Goal: Book appointment/travel/reservation

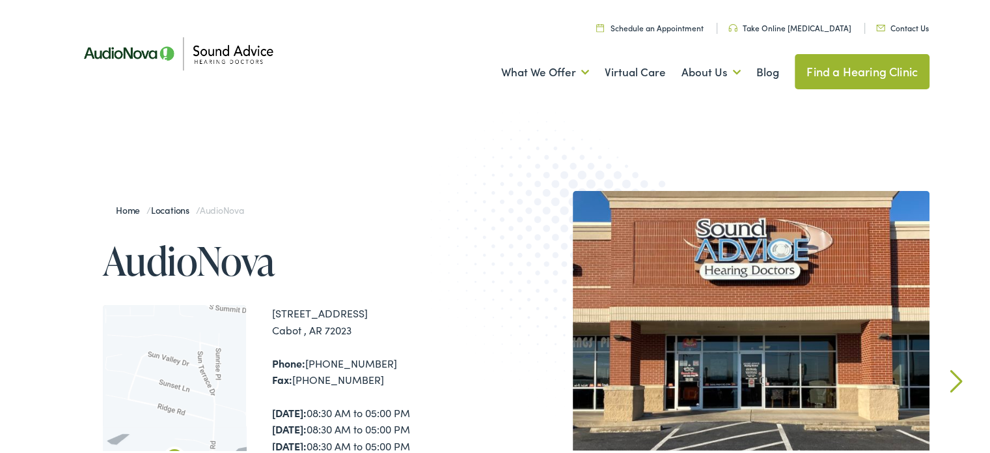
click at [206, 44] on img at bounding box center [177, 52] width 215 height 76
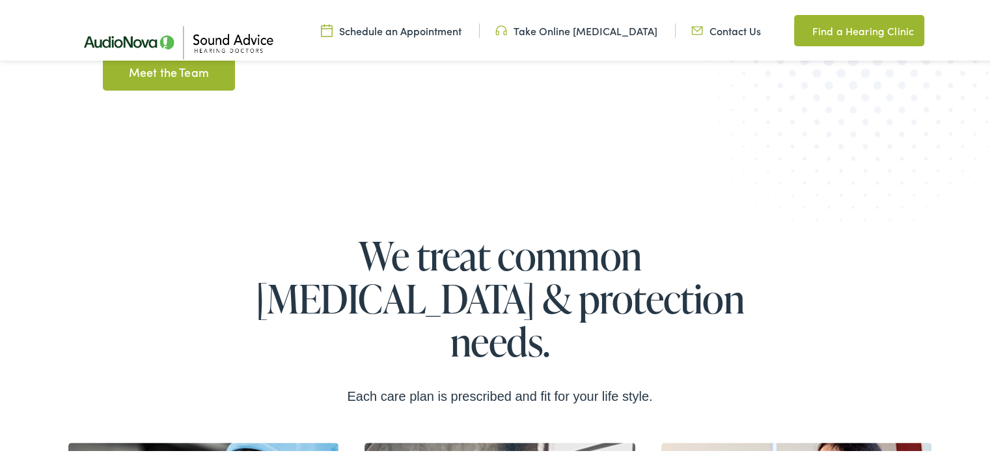
scroll to position [1869, 0]
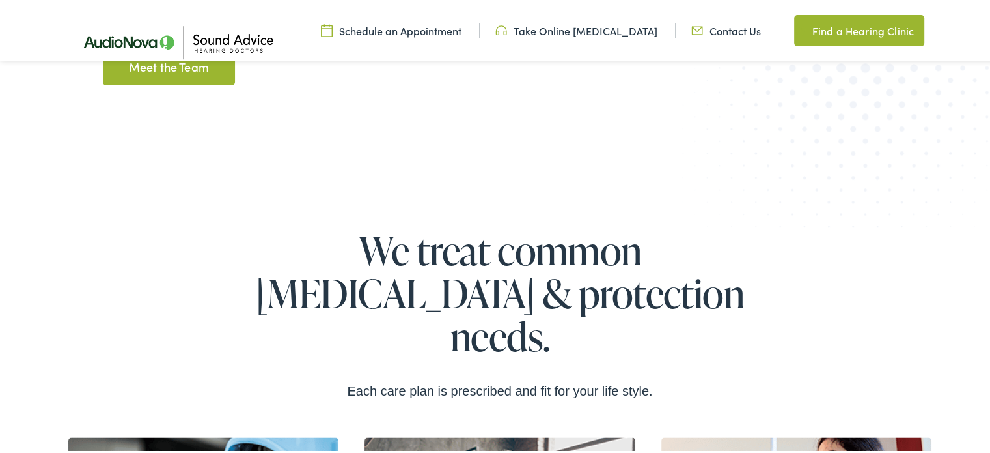
click at [443, 23] on link "Schedule an Appointment" at bounding box center [391, 28] width 141 height 14
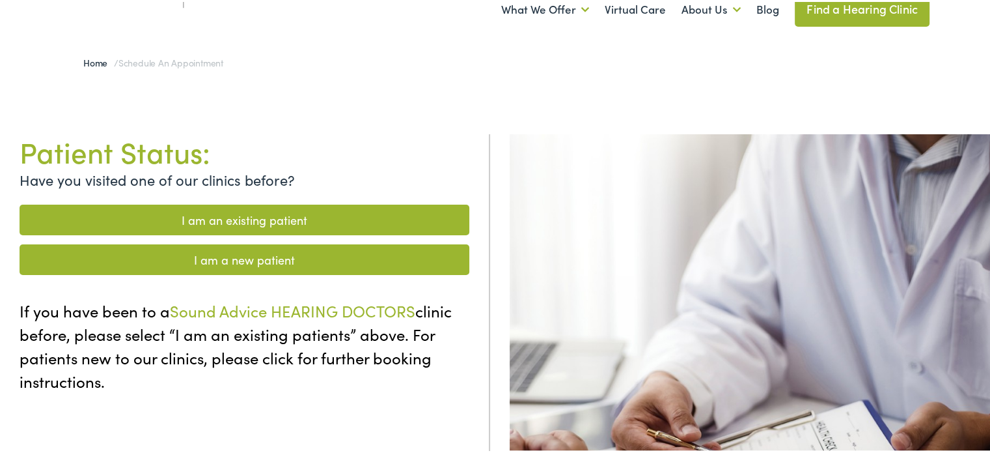
scroll to position [21, 0]
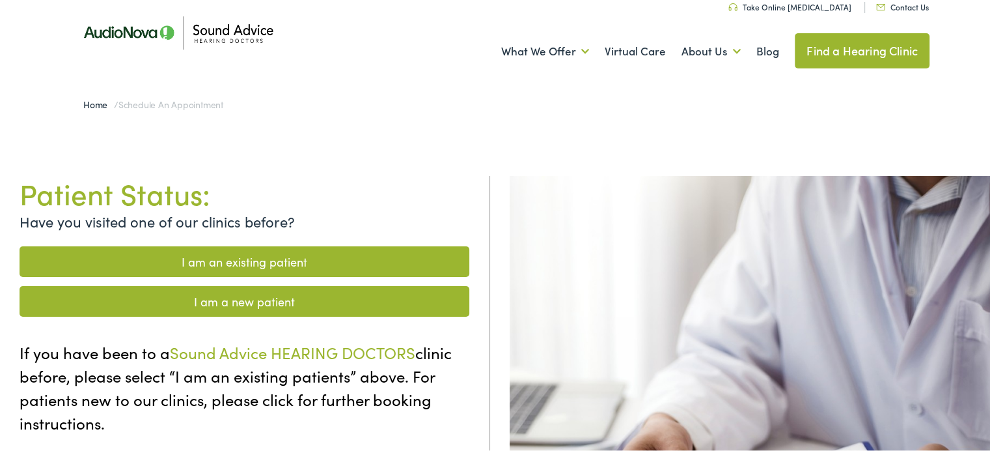
click at [150, 46] on img at bounding box center [177, 31] width 215 height 76
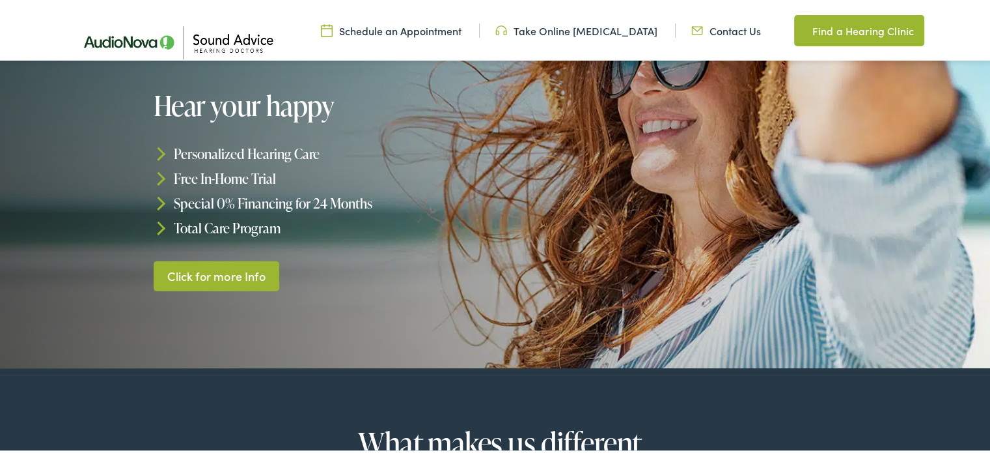
scroll to position [168, 0]
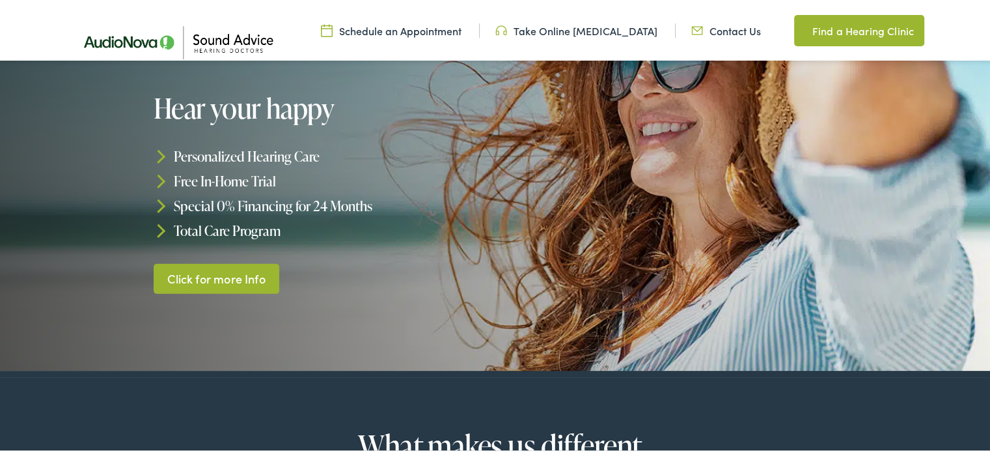
click at [266, 261] on link "Click for more Info" at bounding box center [217, 276] width 126 height 31
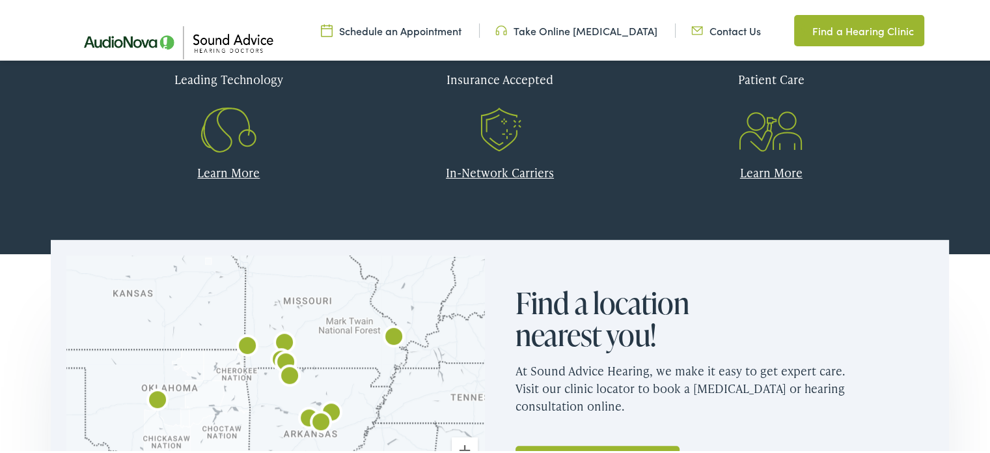
scroll to position [596, 0]
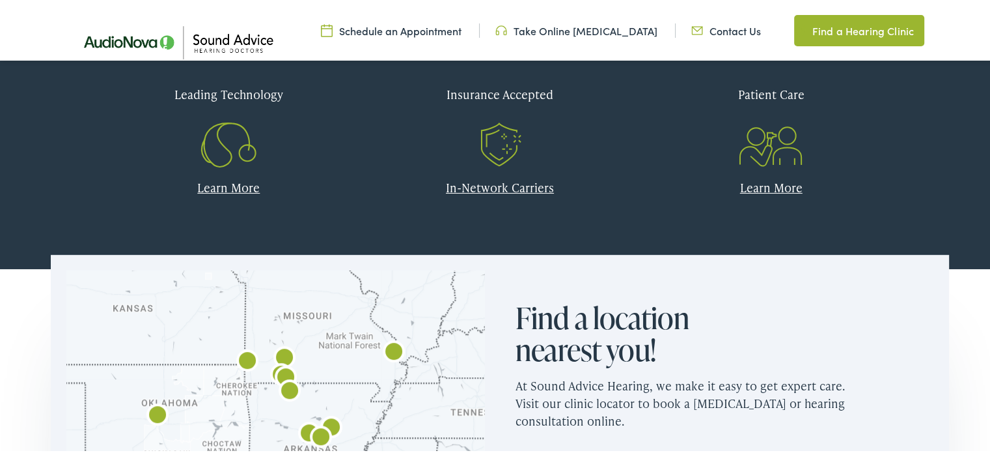
click at [478, 189] on link "In-Network Carriers" at bounding box center [500, 185] width 108 height 16
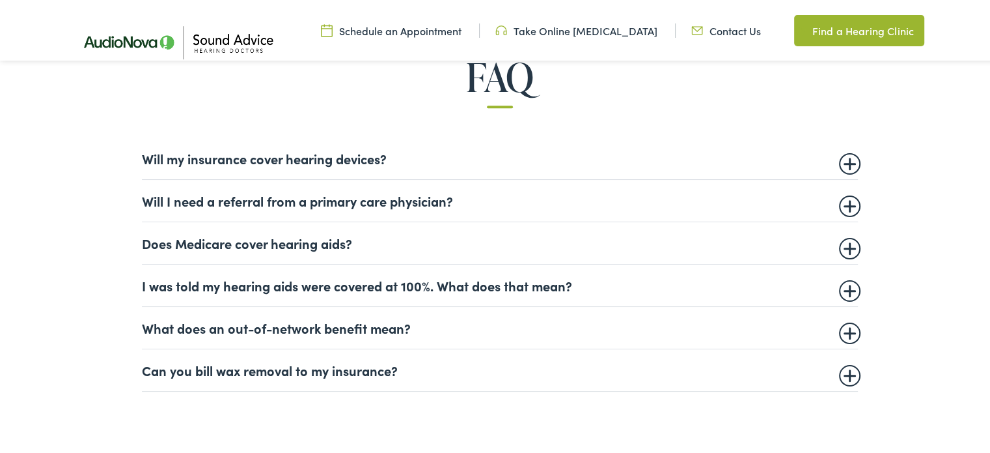
scroll to position [802, 0]
click at [430, 253] on details "Does Medicare cover hearing aids? While Medicare does not currently cover heari…" at bounding box center [500, 241] width 716 height 42
click at [362, 242] on summary "Does Medicare cover hearing aids?" at bounding box center [500, 241] width 716 height 16
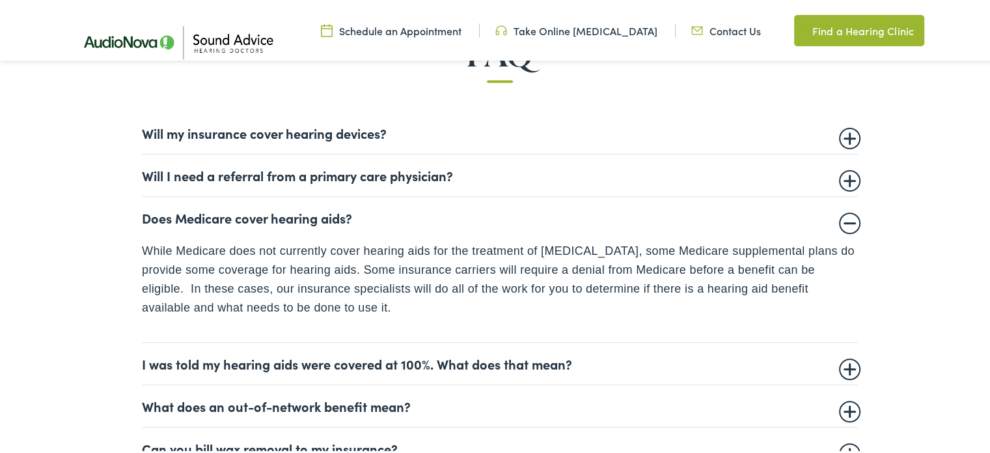
scroll to position [827, 0]
click at [309, 161] on details "Will I need a referral from a primary care physician? This is dependent on your…" at bounding box center [500, 174] width 716 height 42
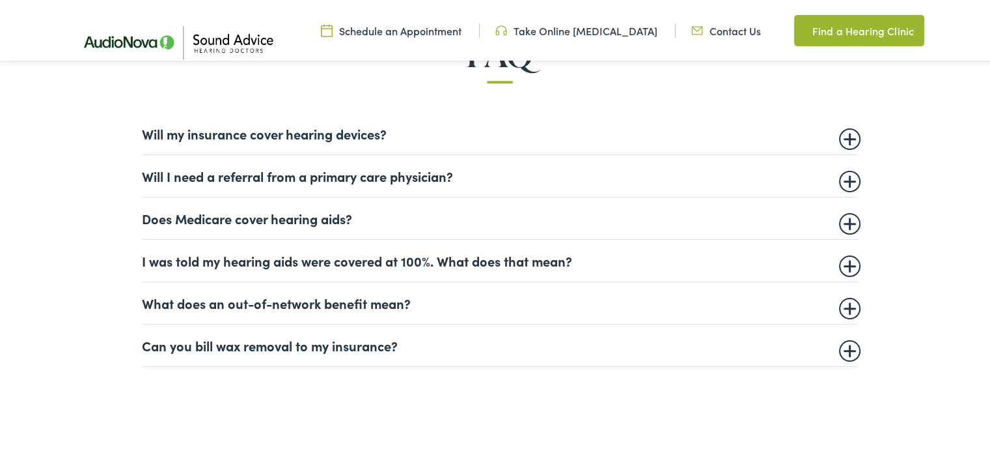
click at [297, 139] on details "Will my insurance cover hearing devices? More and more private insurance compan…" at bounding box center [500, 132] width 716 height 42
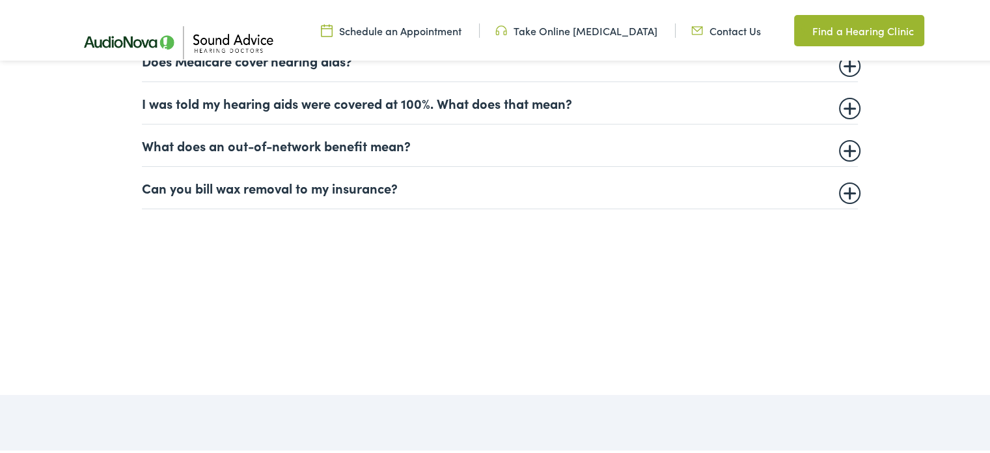
scroll to position [985, 0]
click at [294, 197] on details "Can you bill wax removal to my insurance? Audiologists and Hearing Care provide…" at bounding box center [500, 186] width 716 height 42
click at [292, 189] on summary "Can you bill wax removal to my insurance?" at bounding box center [500, 186] width 716 height 16
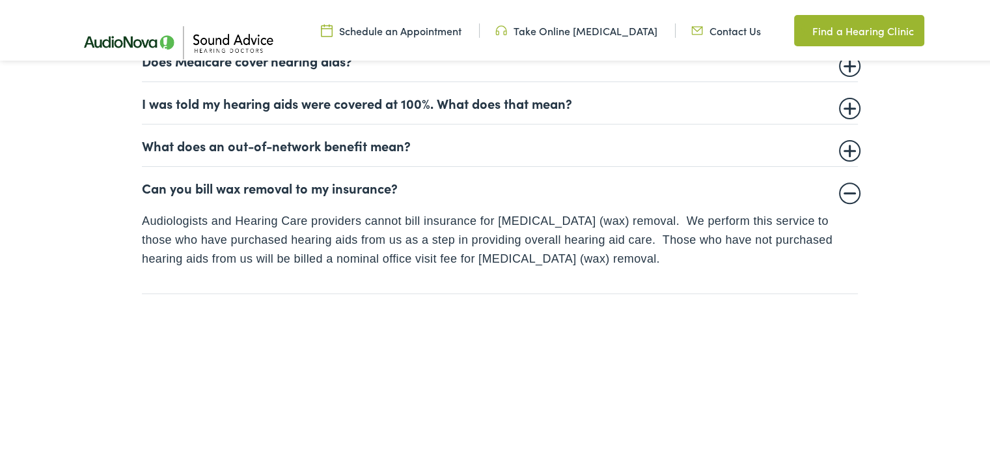
click at [289, 189] on summary "Can you bill wax removal to my insurance?" at bounding box center [500, 186] width 716 height 16
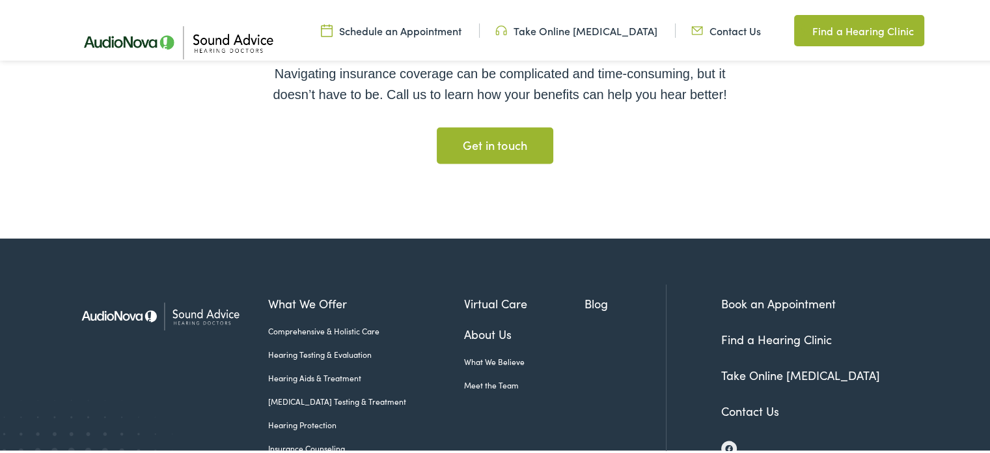
scroll to position [2557, 0]
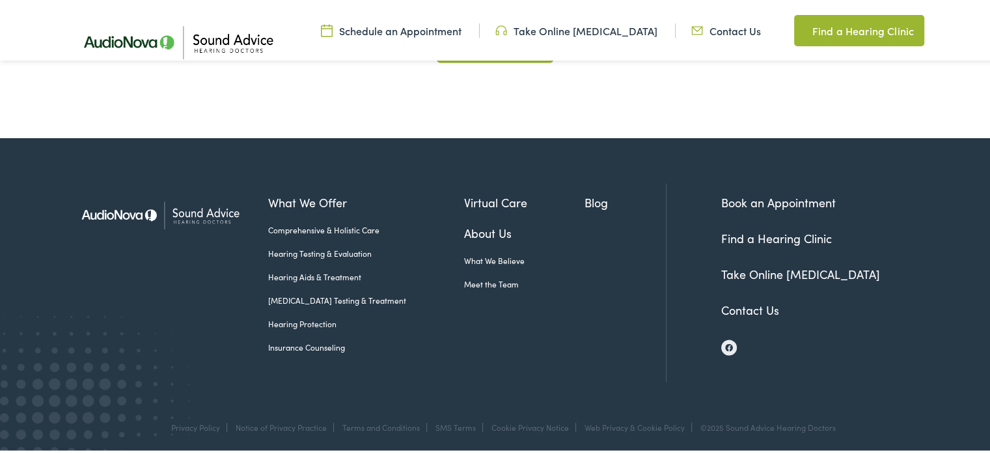
click at [216, 43] on img at bounding box center [177, 41] width 215 height 76
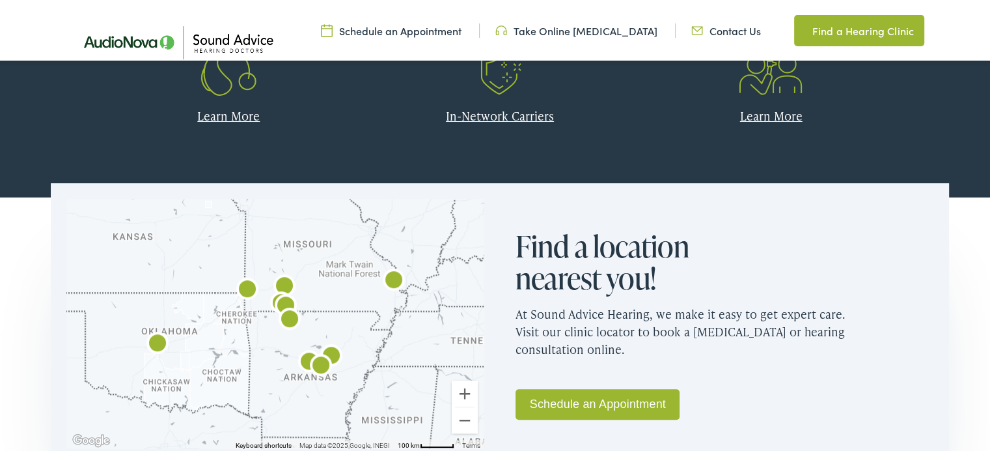
scroll to position [818, 0]
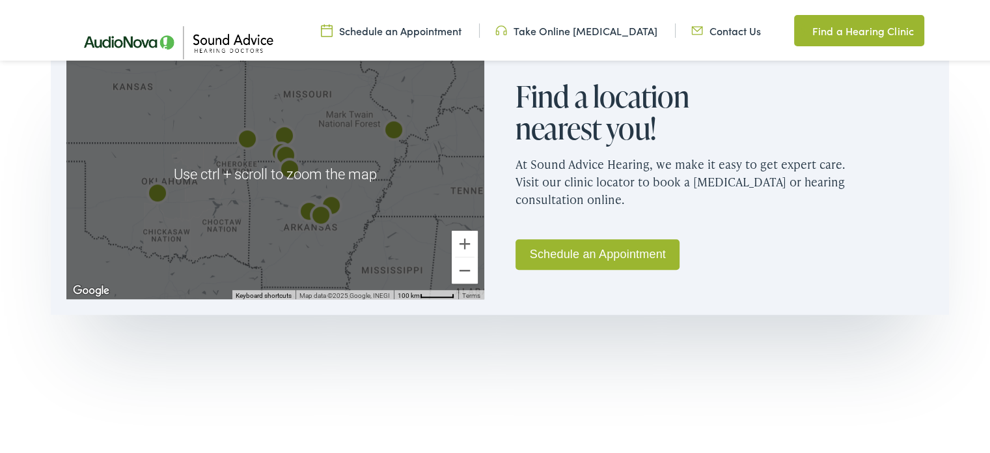
click at [313, 205] on img "AudioNova" at bounding box center [320, 214] width 31 height 31
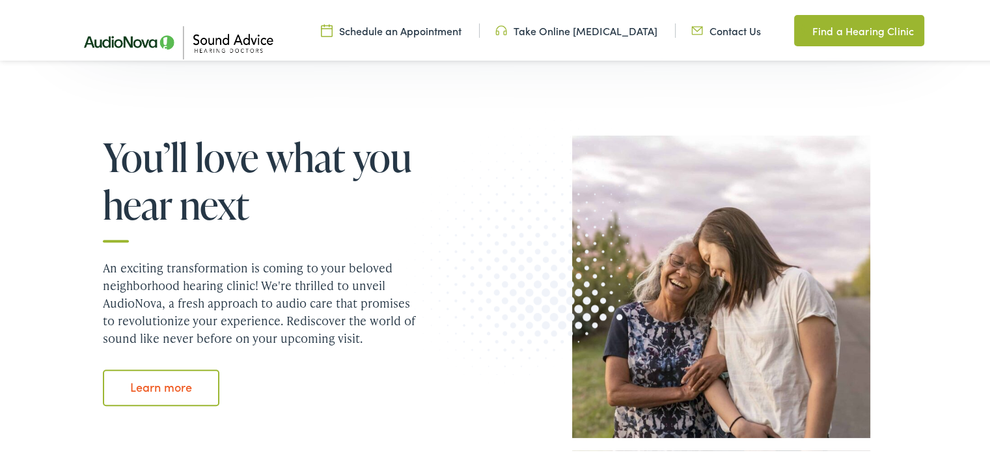
scroll to position [1157, 0]
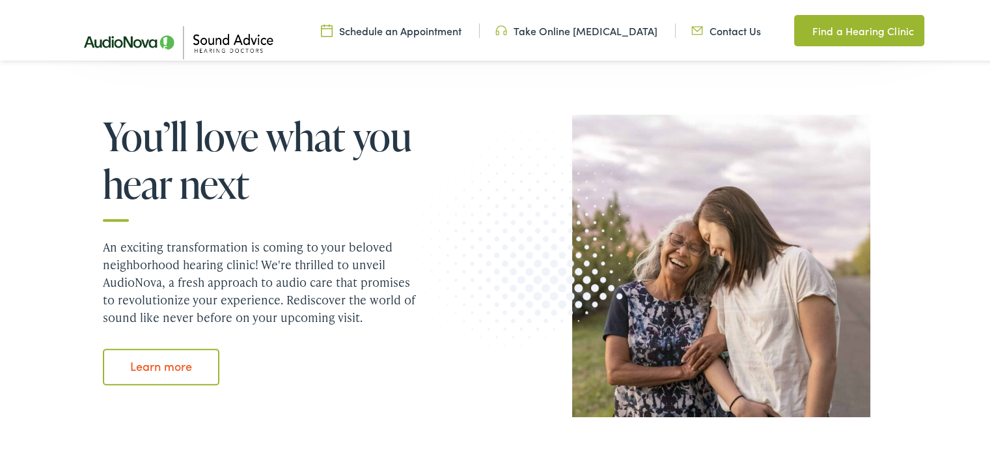
click at [386, 36] on ul "Schedule an Appointment Take Online Hearing Test Contact Us Find a Hearing Clin…" at bounding box center [504, 28] width 869 height 31
click at [382, 26] on link "Schedule an Appointment" at bounding box center [391, 28] width 141 height 14
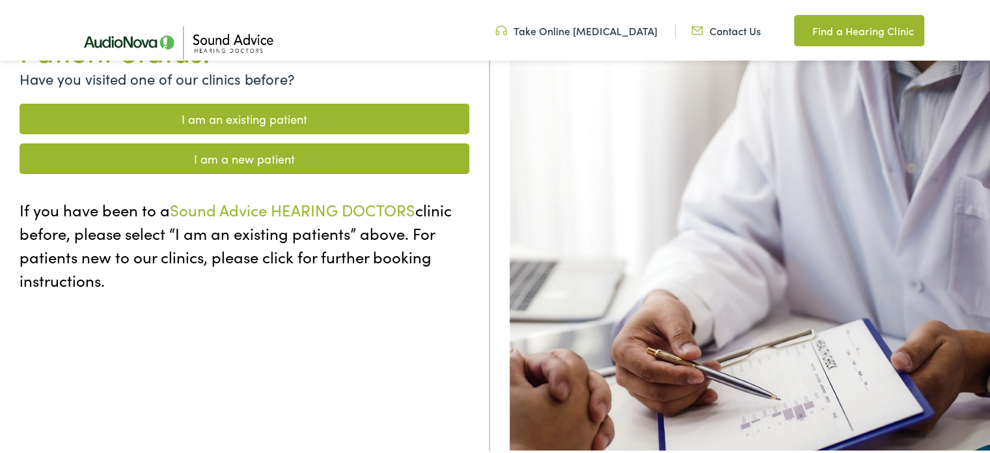
scroll to position [158, 0]
click at [290, 166] on link "I am a new patient" at bounding box center [245, 156] width 450 height 31
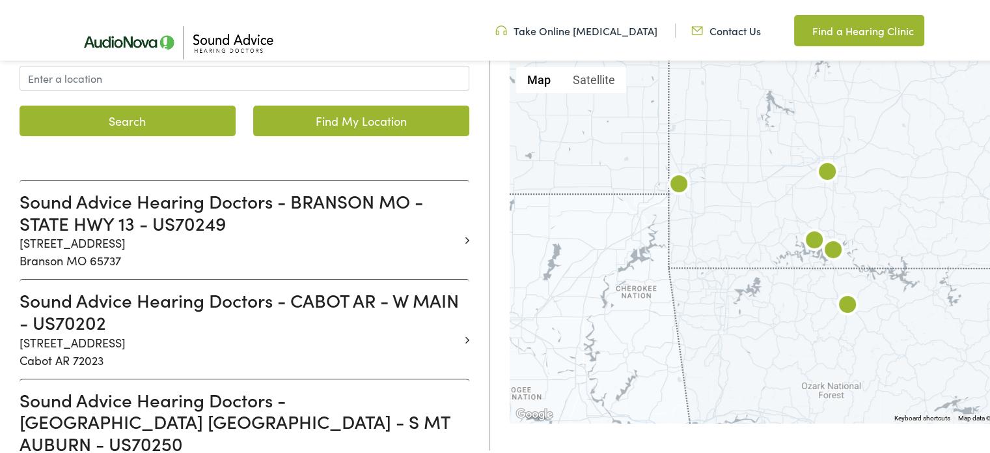
scroll to position [223, 0]
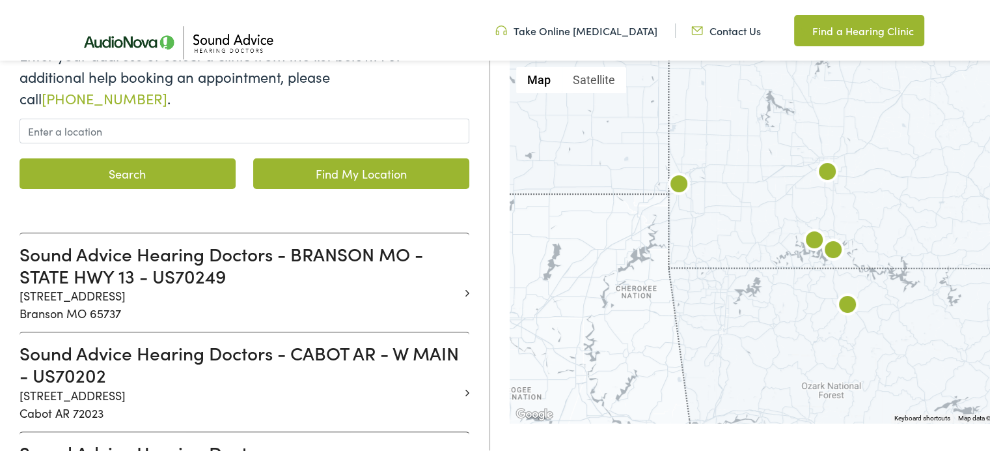
click at [389, 340] on h3 "Sound Advice Hearing Doctors - CABOT AR - W MAIN - US70202" at bounding box center [240, 362] width 440 height 44
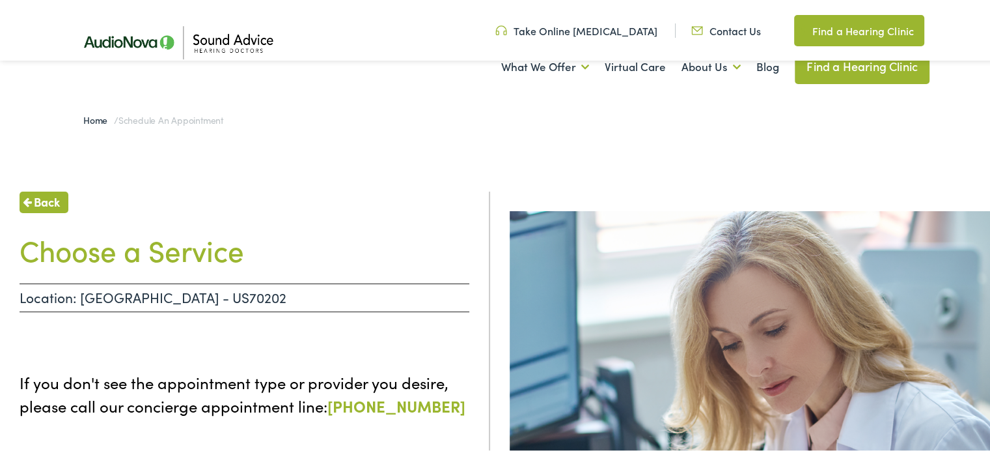
scroll to position [141, 0]
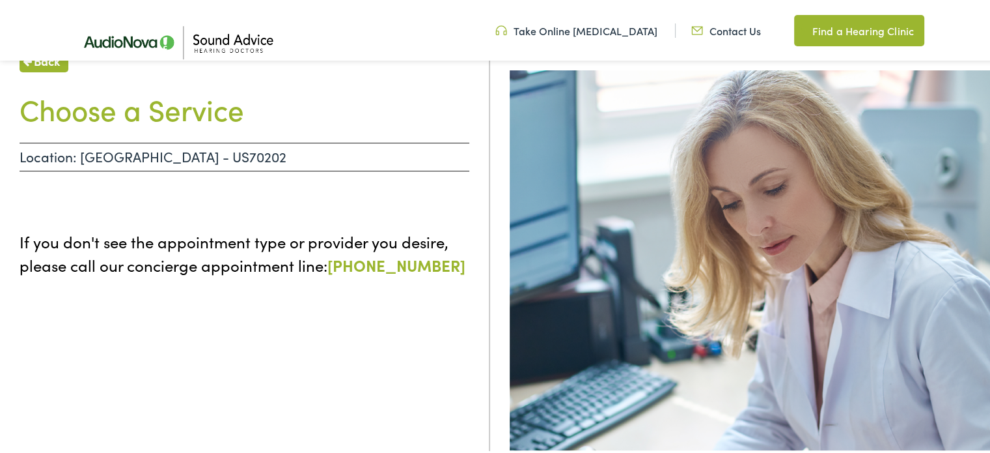
click at [216, 153] on p "Location: [GEOGRAPHIC_DATA] - US70202" at bounding box center [245, 155] width 450 height 29
click at [63, 152] on p "Location: [GEOGRAPHIC_DATA] - US70202" at bounding box center [245, 155] width 450 height 29
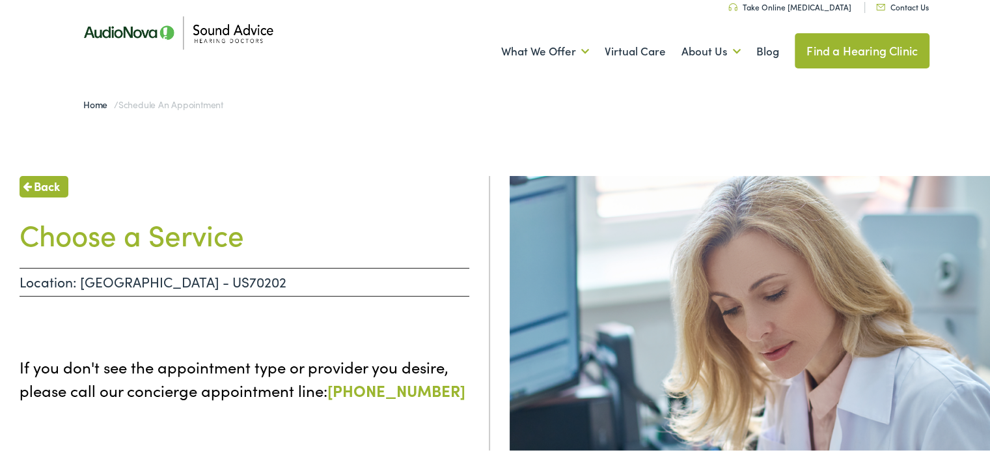
scroll to position [0, 0]
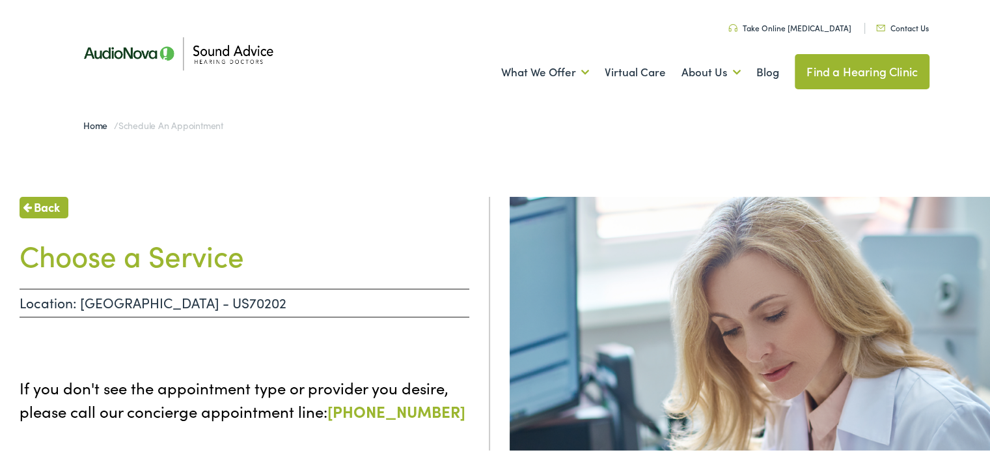
click at [202, 71] on img at bounding box center [177, 52] width 215 height 76
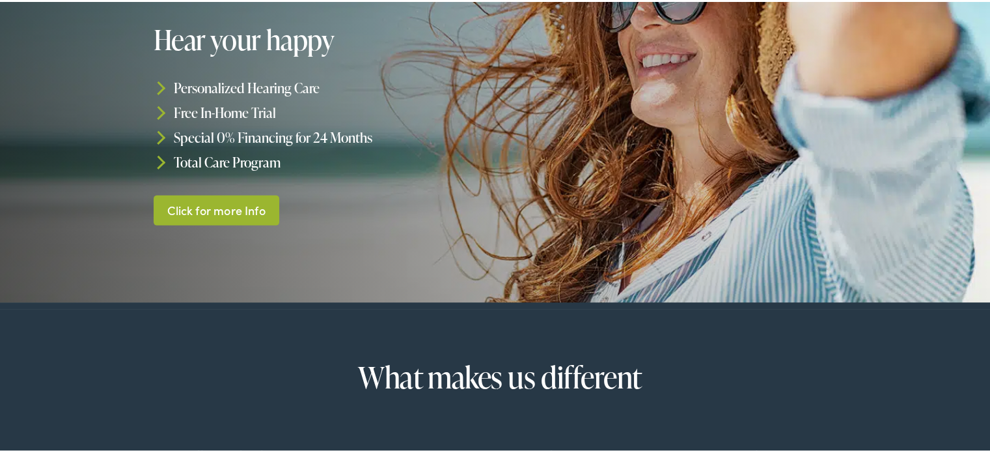
scroll to position [10, 0]
